Goal: Check status

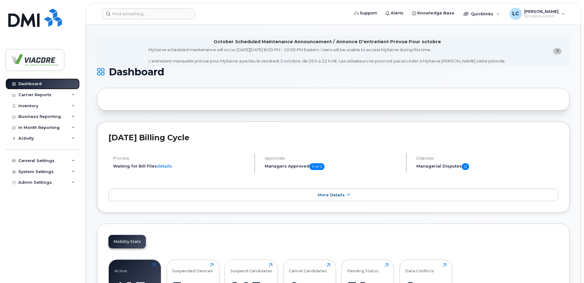
click at [36, 85] on div "Dashboard" at bounding box center [29, 83] width 23 height 5
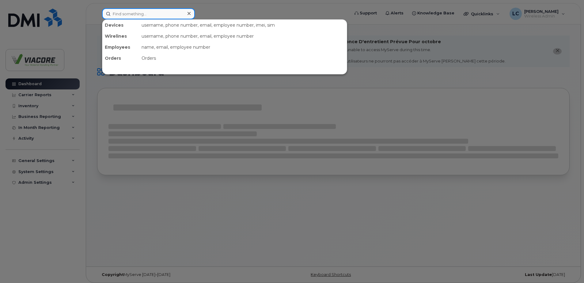
click at [131, 14] on input at bounding box center [148, 13] width 93 height 11
paste input "2502124312"
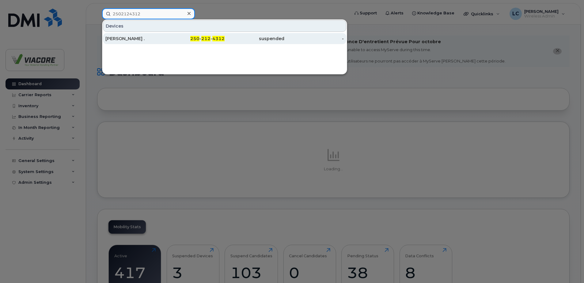
type input "2502124312"
click at [111, 38] on div "[PERSON_NAME] ." at bounding box center [135, 39] width 60 height 6
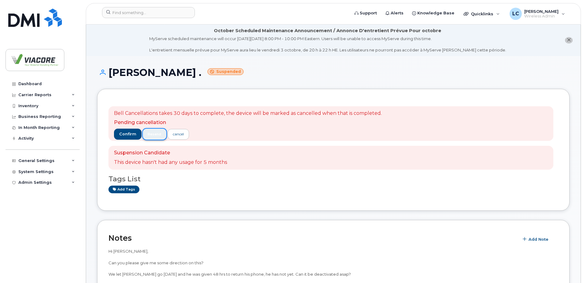
click at [156, 135] on span "resend" at bounding box center [154, 134] width 13 height 5
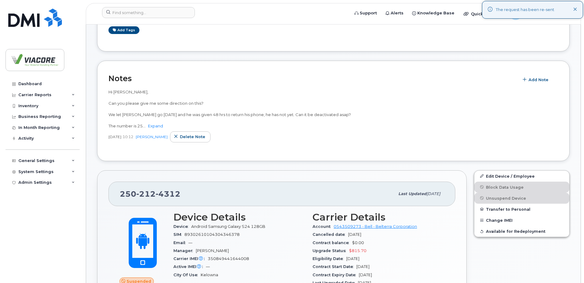
scroll to position [122, 0]
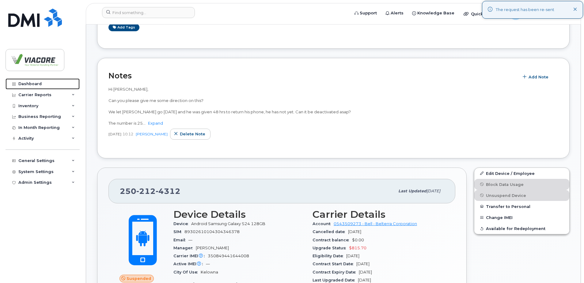
drag, startPoint x: 28, startPoint y: 81, endPoint x: 143, endPoint y: 98, distance: 117.0
click at [28, 81] on link "Dashboard" at bounding box center [43, 83] width 74 height 11
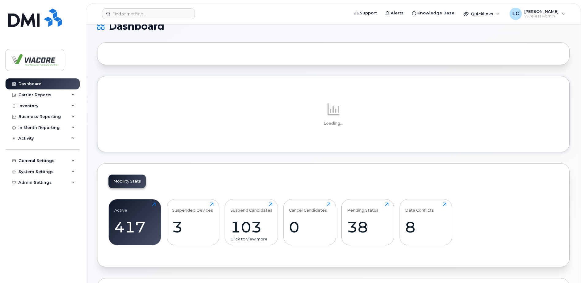
scroll to position [92, 0]
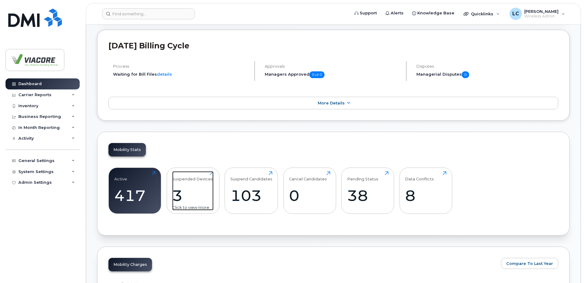
click at [206, 186] on div "Suspended Devices 3 Click to view more" at bounding box center [192, 190] width 41 height 39
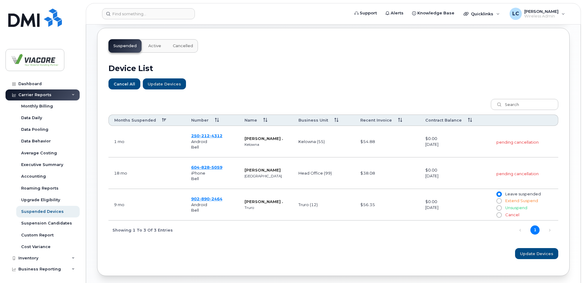
scroll to position [184, 0]
